Goal: Transaction & Acquisition: Purchase product/service

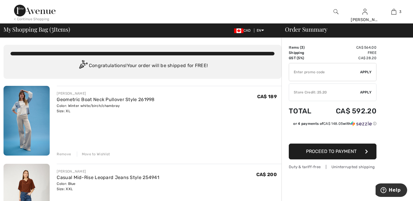
click at [38, 19] on div "< Continue Shopping" at bounding box center [31, 18] width 35 height 5
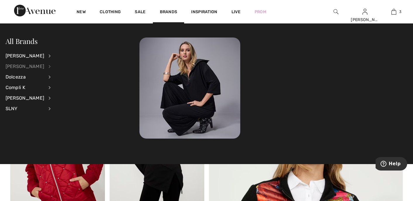
click at [28, 66] on div "[PERSON_NAME]" at bounding box center [25, 66] width 39 height 11
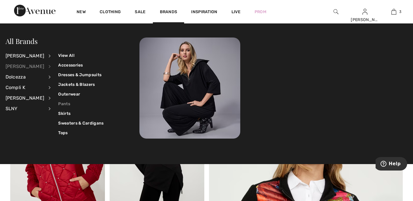
click at [65, 101] on link "Pants" at bounding box center [80, 104] width 45 height 10
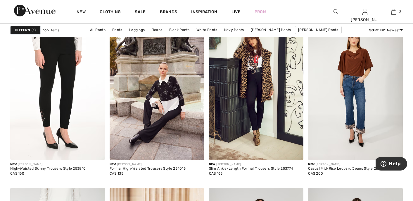
scroll to position [409, 0]
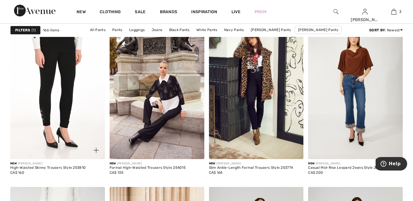
click at [65, 107] on img at bounding box center [57, 88] width 95 height 142
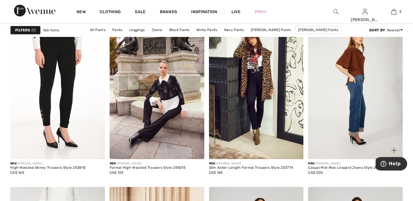
click at [338, 108] on img at bounding box center [355, 88] width 95 height 142
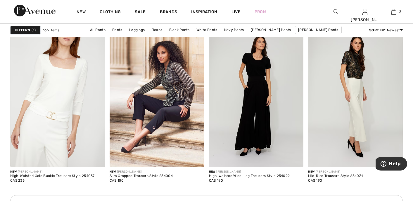
scroll to position [571, 0]
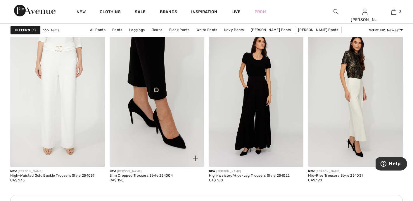
click at [149, 114] on img at bounding box center [157, 96] width 95 height 142
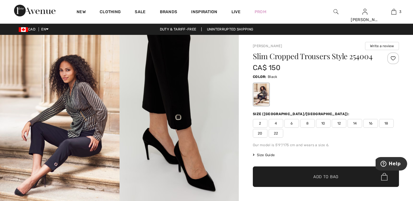
click at [387, 121] on span "18" at bounding box center [386, 123] width 15 height 9
click at [328, 171] on span "✔ Added to Bag Add to Bag" at bounding box center [326, 176] width 146 height 20
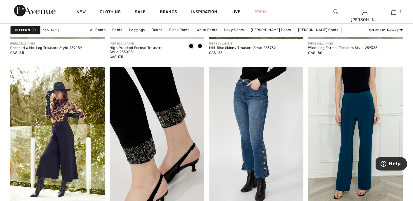
scroll to position [2256, 0]
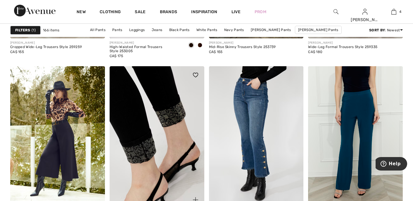
click at [182, 138] on img at bounding box center [157, 137] width 95 height 142
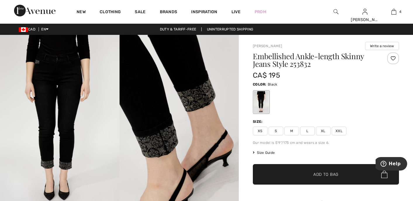
click at [336, 128] on span "XXL" at bounding box center [339, 130] width 15 height 9
click at [305, 171] on span "✔ Added to Bag Add to Bag" at bounding box center [326, 174] width 146 height 20
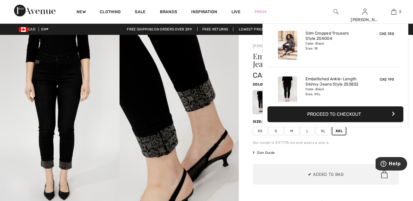
scroll to position [155, 0]
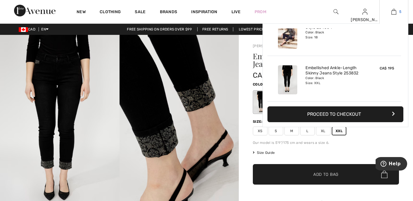
click at [392, 11] on img at bounding box center [394, 11] width 5 height 7
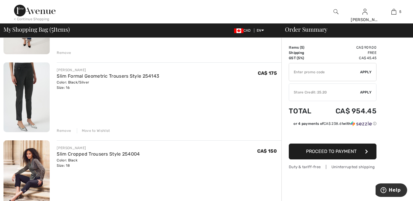
scroll to position [178, 0]
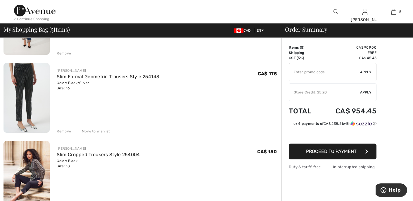
click at [99, 130] on div "Move to Wishlist" at bounding box center [93, 130] width 33 height 5
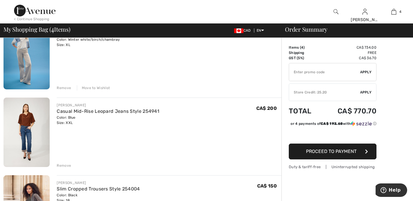
scroll to position [0, 0]
